Goal: Task Accomplishment & Management: Complete application form

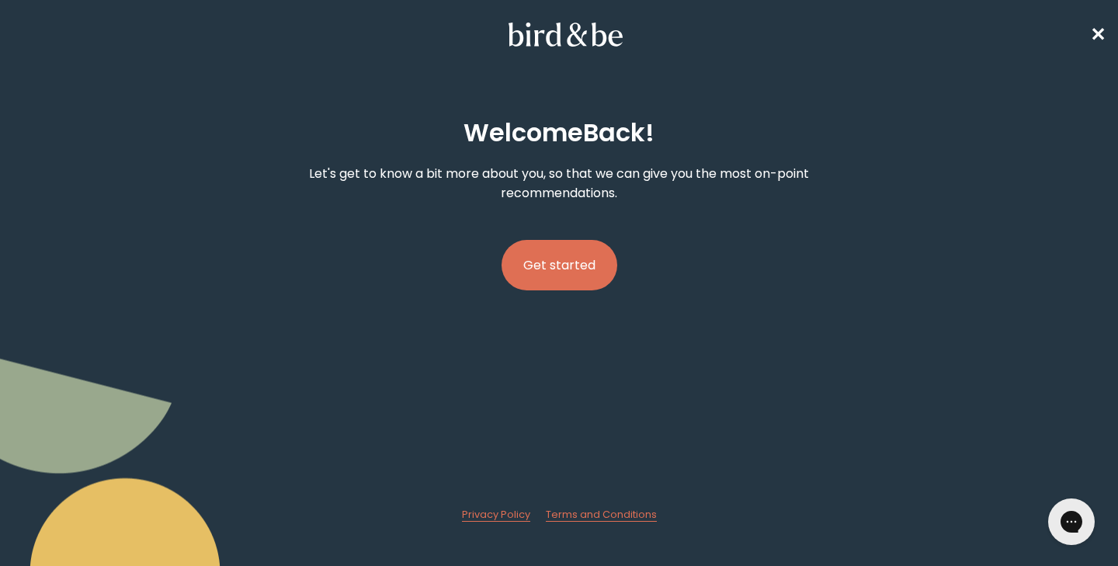
click at [560, 264] on button "Get started" at bounding box center [560, 265] width 116 height 50
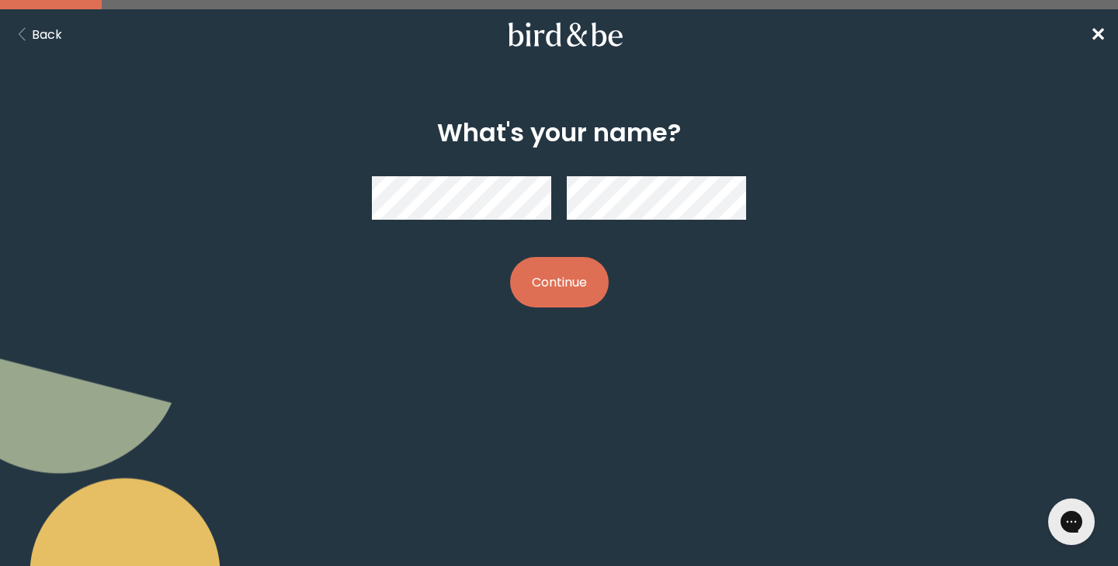
click at [578, 290] on button "Continue" at bounding box center [559, 282] width 99 height 50
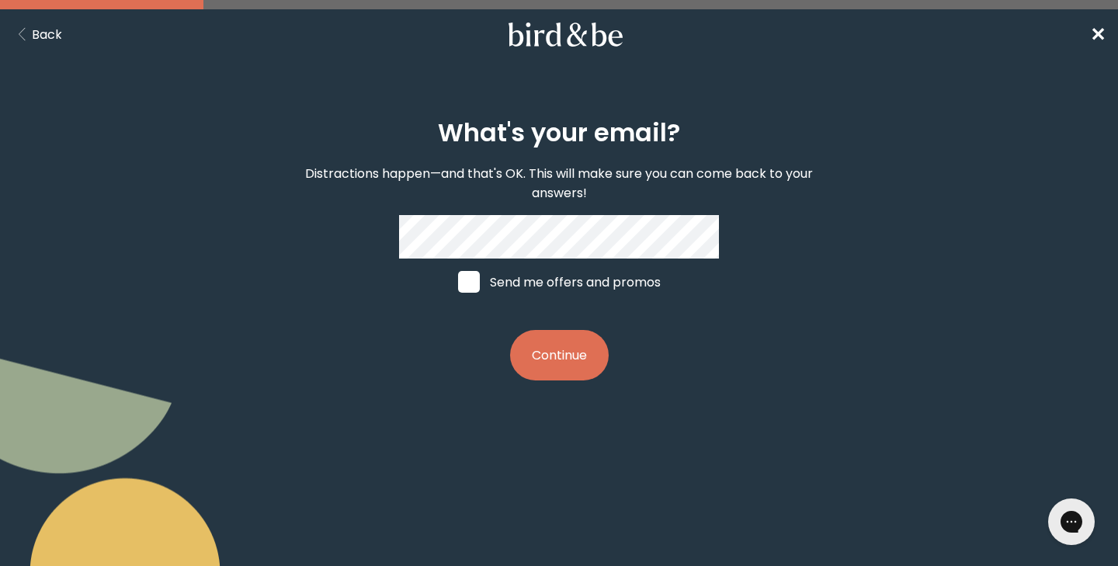
drag, startPoint x: 505, startPoint y: 276, endPoint x: 509, endPoint y: 287, distance: 10.8
click at [505, 276] on label "Send me offers and promos" at bounding box center [559, 282] width 232 height 47
click at [458, 282] on input "Send me offers and promos" at bounding box center [457, 282] width 1 height 1
checkbox input "true"
click at [543, 356] on button "Continue" at bounding box center [559, 355] width 99 height 50
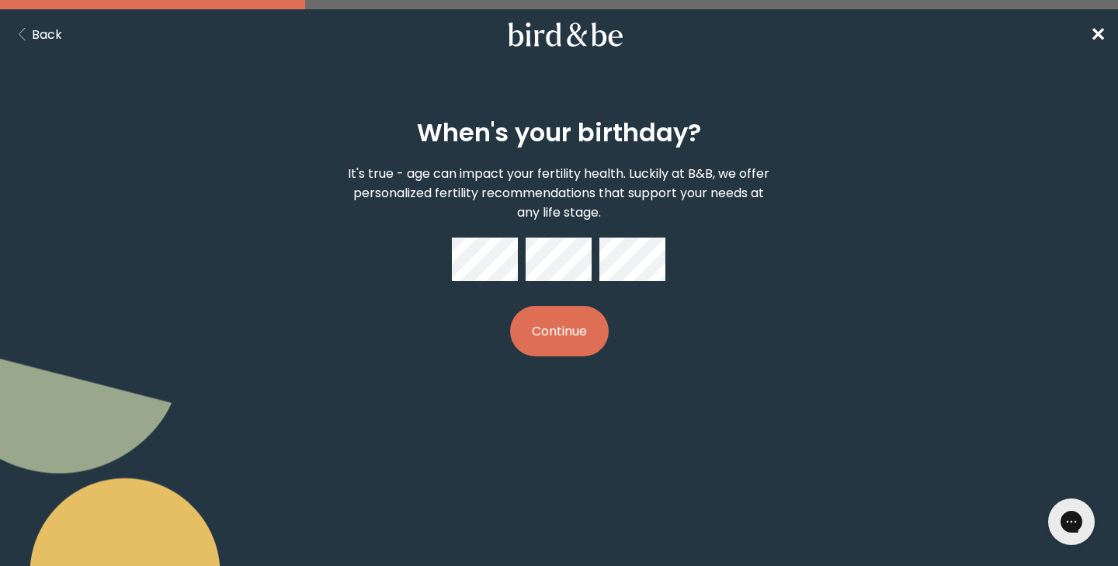
click at [551, 342] on button "Continue" at bounding box center [559, 331] width 99 height 50
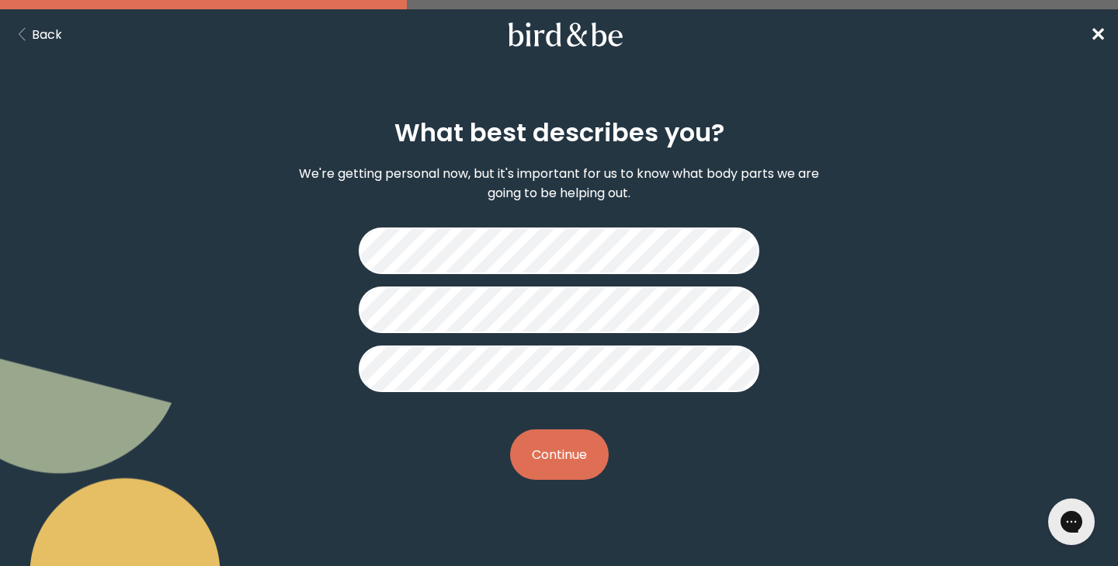
click at [566, 440] on button "Continue" at bounding box center [559, 454] width 99 height 50
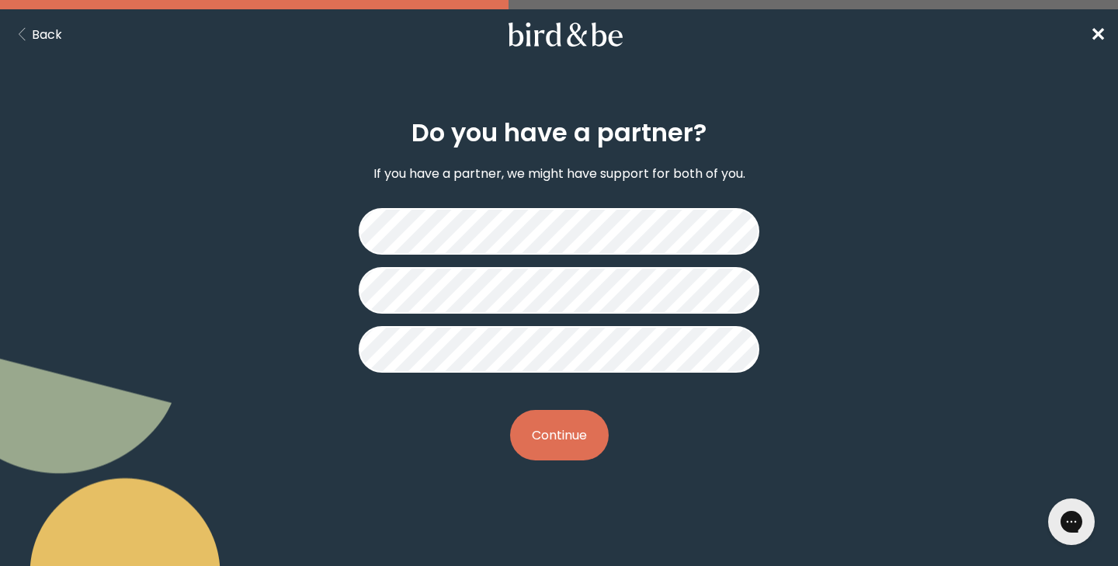
click at [566, 440] on button "Continue" at bounding box center [559, 435] width 99 height 50
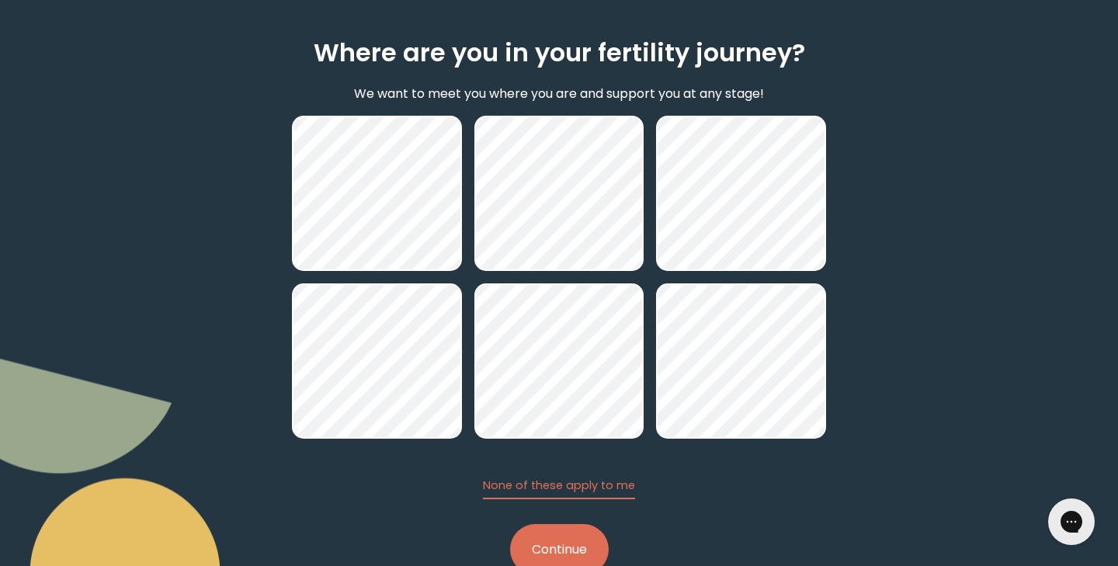
scroll to position [94, 0]
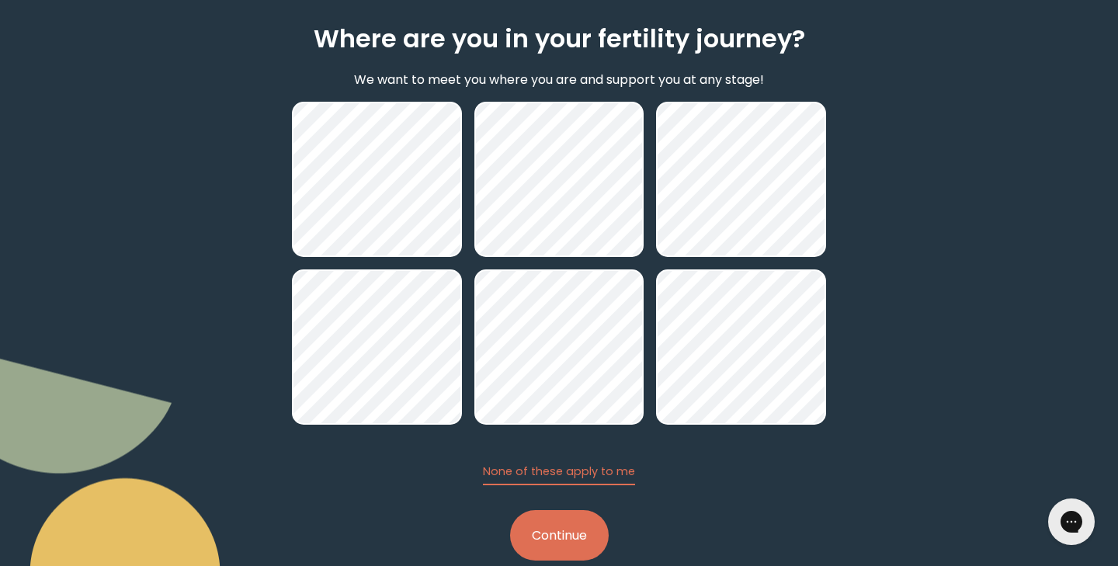
click at [563, 542] on button "Continue" at bounding box center [559, 535] width 99 height 50
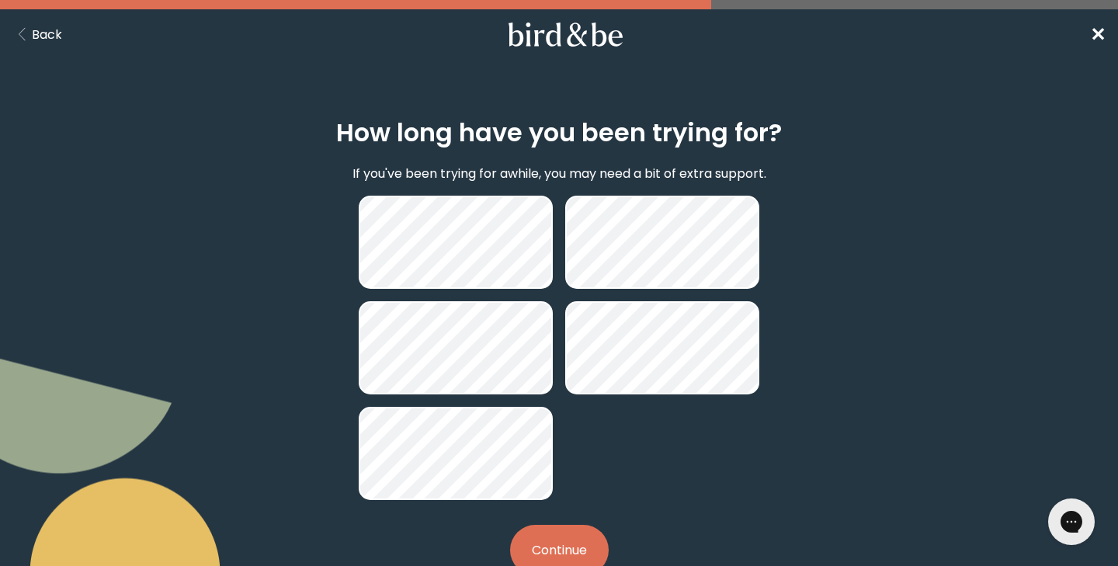
click at [572, 535] on button "Continue" at bounding box center [559, 550] width 99 height 50
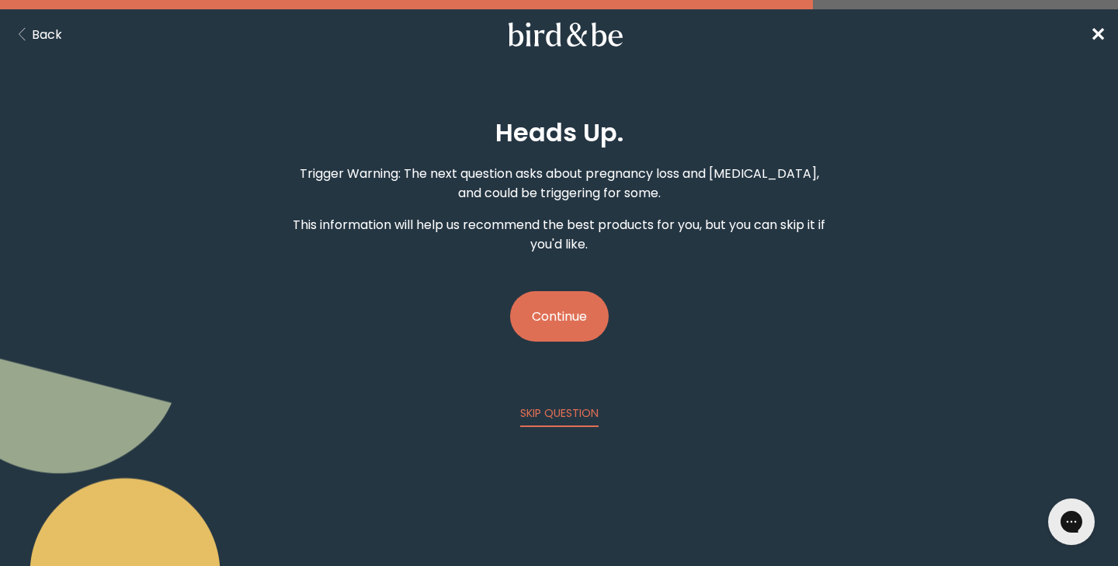
click at [553, 307] on button "Continue" at bounding box center [559, 316] width 99 height 50
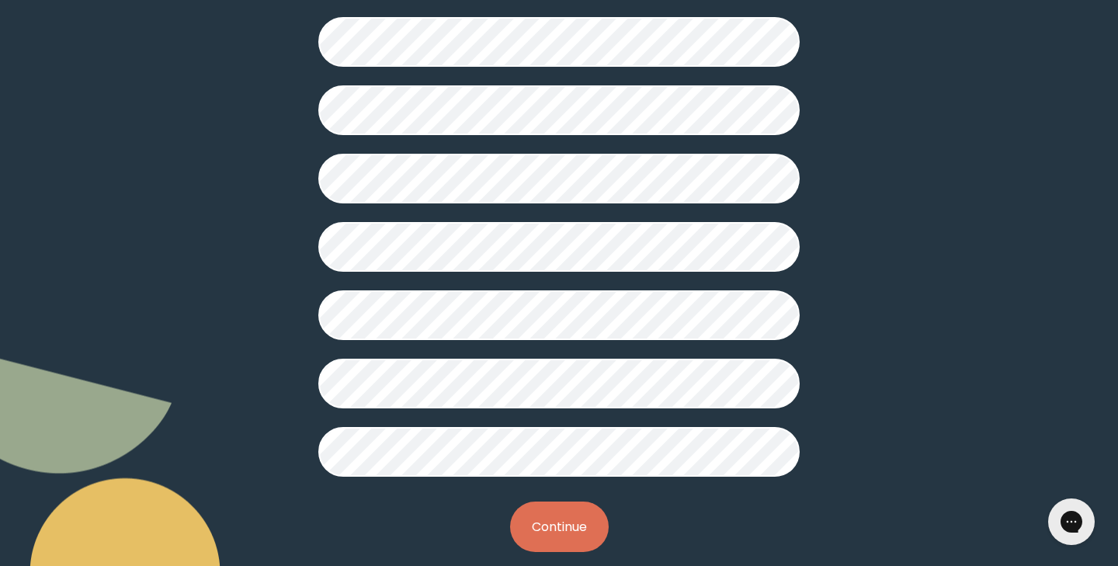
scroll to position [411, 0]
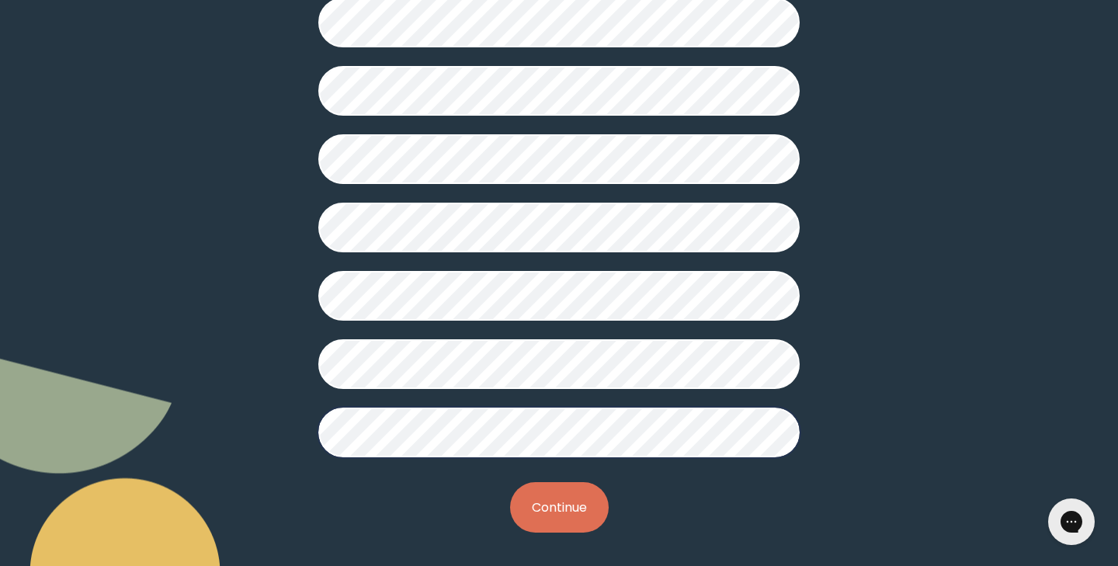
click at [553, 498] on button "Continue" at bounding box center [559, 507] width 99 height 50
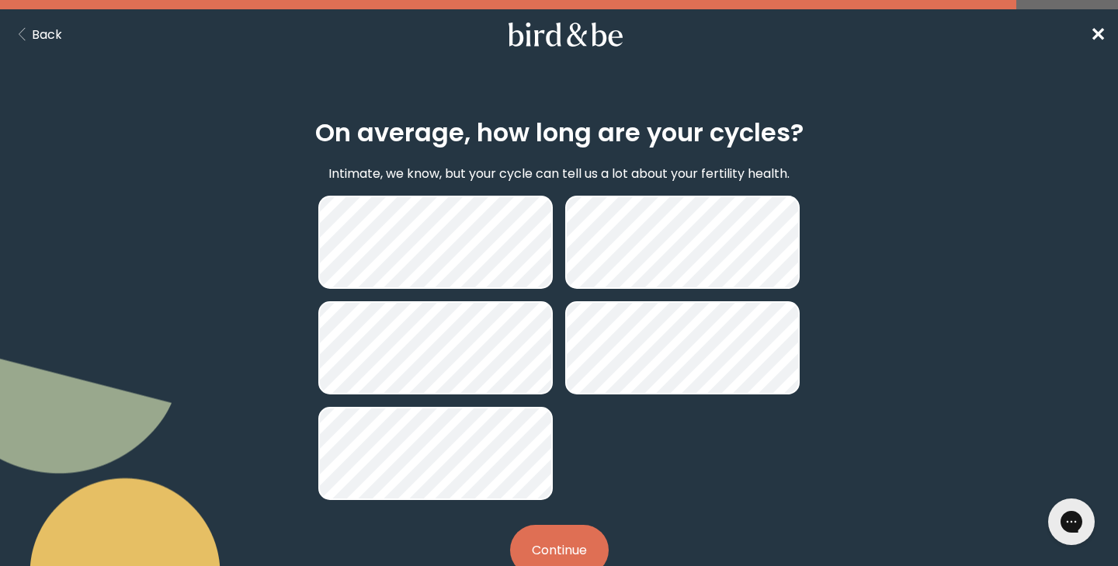
click at [554, 530] on button "Continue" at bounding box center [559, 550] width 99 height 50
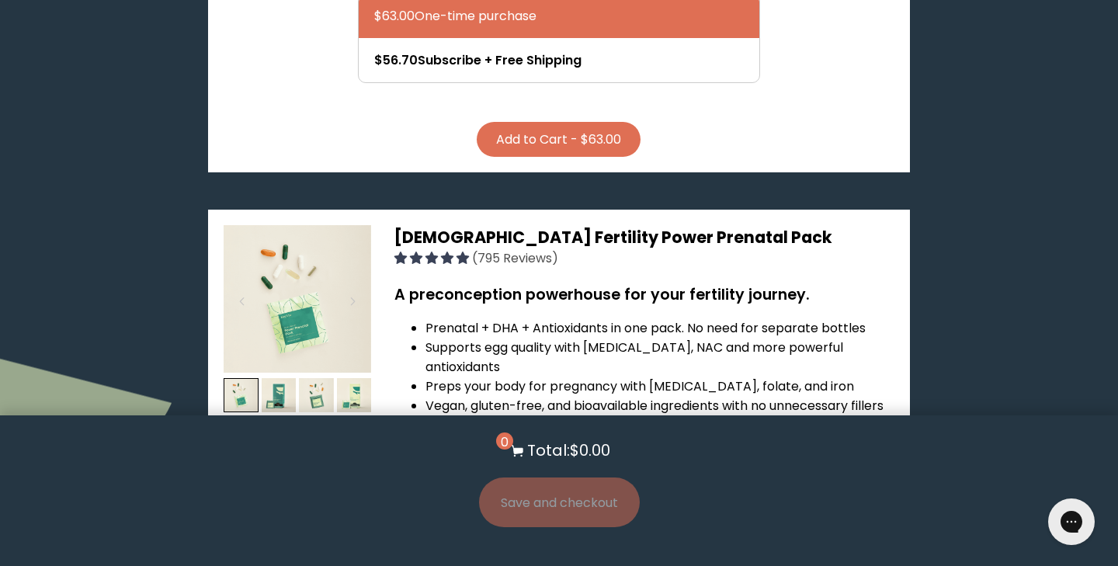
scroll to position [3825, 0]
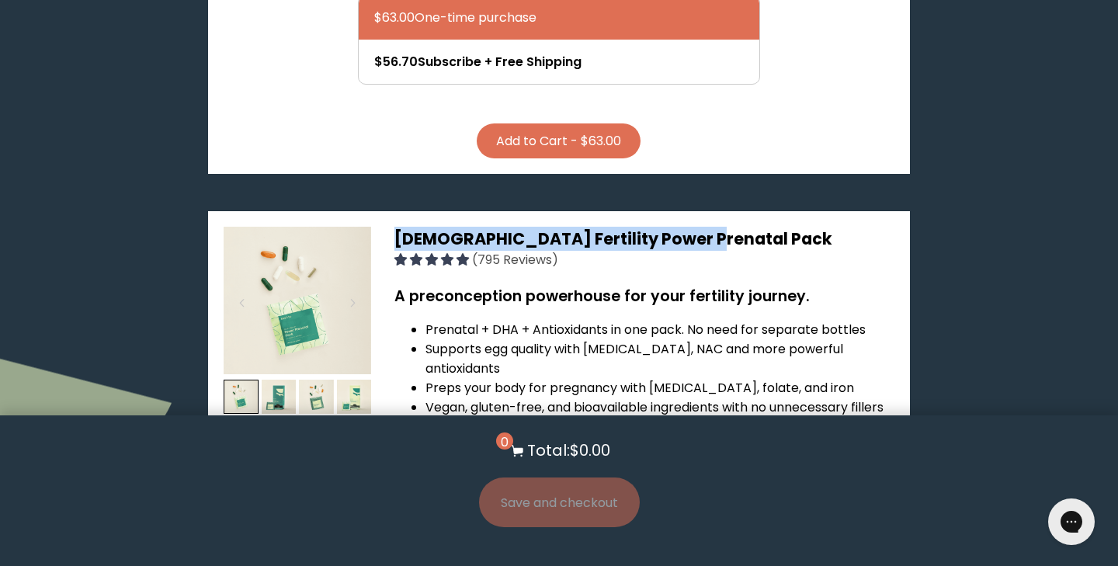
drag, startPoint x: 396, startPoint y: 32, endPoint x: 714, endPoint y: 33, distance: 317.6
click at [714, 227] on h3 "[DEMOGRAPHIC_DATA] Fertility Power Prenatal Pack (795 Reviews)" at bounding box center [645, 248] width 500 height 42
copy span "[DEMOGRAPHIC_DATA] Fertility Power Prenatal Pack"
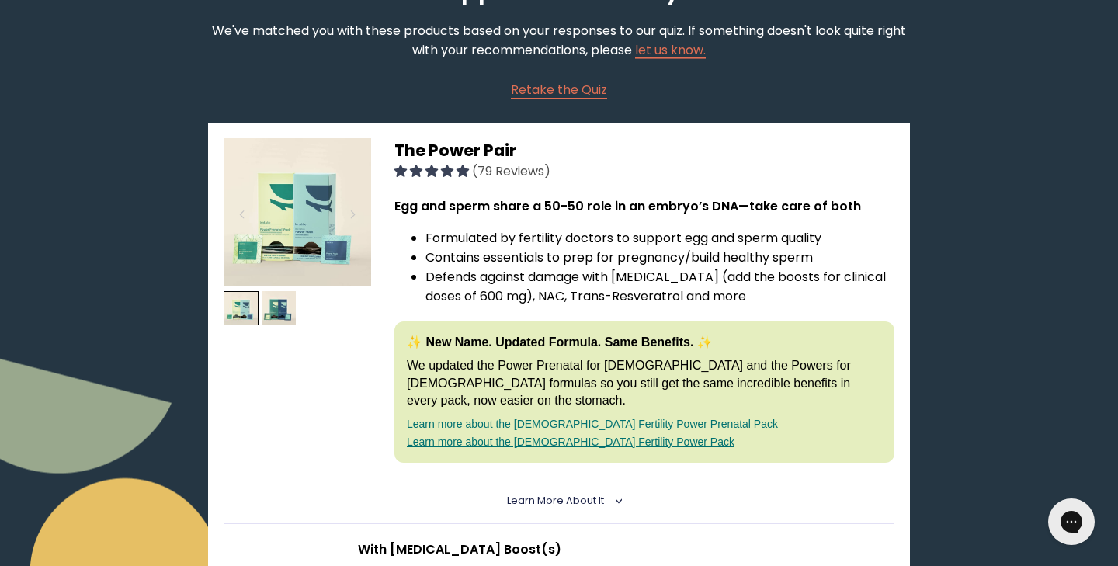
scroll to position [0, 0]
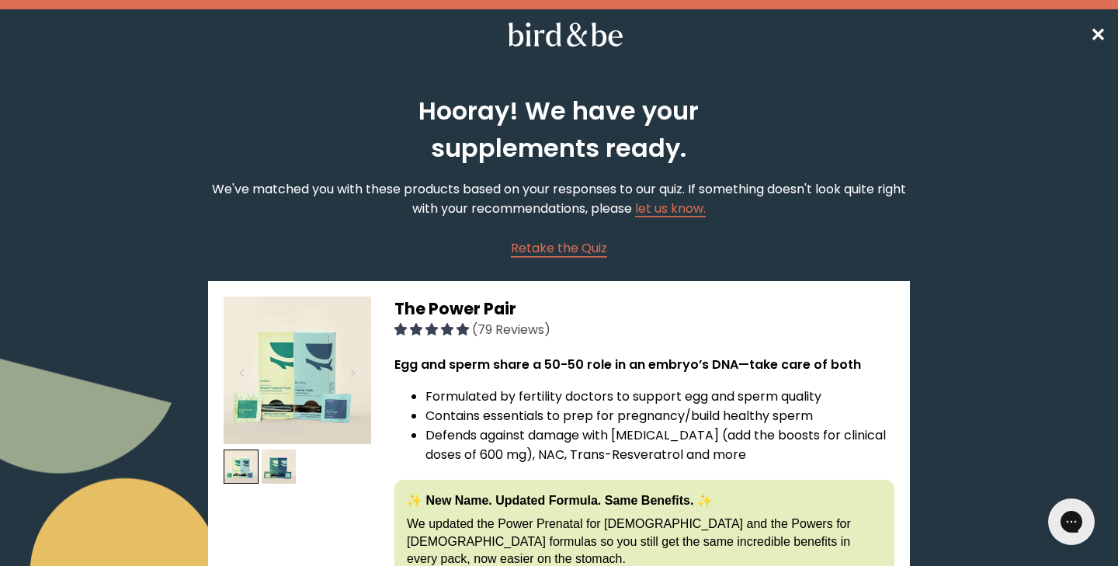
click at [1097, 37] on span "✕" at bounding box center [1098, 35] width 16 height 26
